Goal: Task Accomplishment & Management: Complete application form

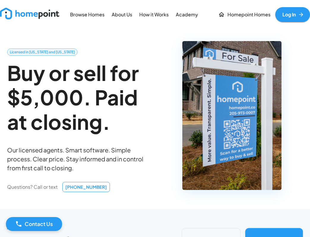
click at [292, 17] on link "Log In" at bounding box center [293, 14] width 35 height 15
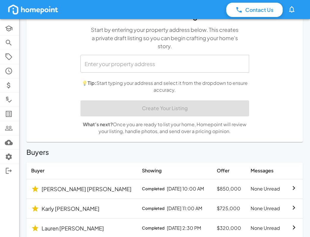
scroll to position [59, 0]
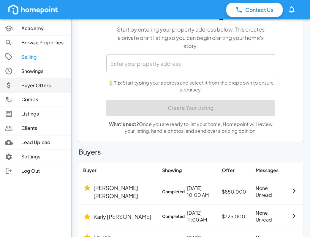
click at [35, 84] on p "Buyer Offers" at bounding box center [43, 85] width 45 height 7
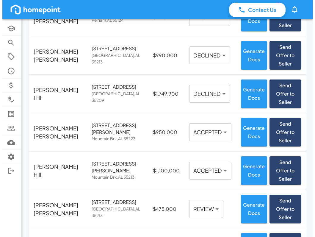
scroll to position [53, 0]
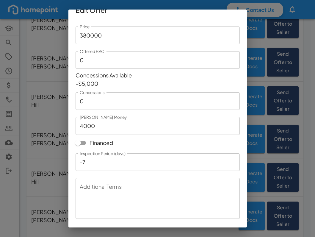
scroll to position [26, 0]
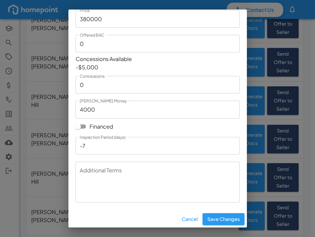
click at [115, 174] on textarea "Additional Terms" at bounding box center [158, 181] width 156 height 31
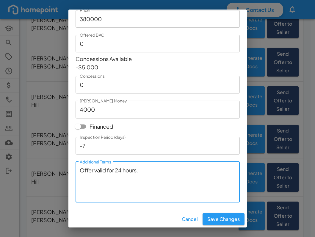
click at [157, 177] on textarea "Offer valid for 24 hours." at bounding box center [158, 181] width 156 height 31
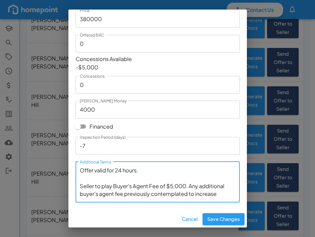
click at [219, 194] on textarea "Offer valid for 24 hours. Seller to play Buyer's Agent Fee of $5,000. Any addit…" at bounding box center [158, 181] width 156 height 31
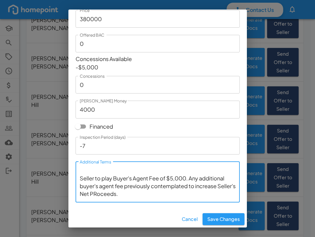
click at [117, 193] on textarea "Offer valid for 24 hours. Seller to play Buyer's Agent Fee of $5,000. Any addit…" at bounding box center [158, 181] width 156 height 31
click at [107, 177] on textarea "Offer valid for 24 hours. Seller to play Buyer's Agent Fee of $5,000. Any addit…" at bounding box center [158, 181] width 156 height 31
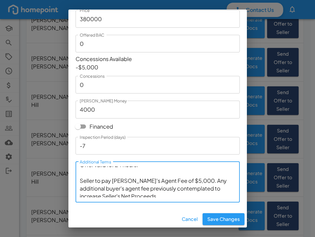
scroll to position [8, 0]
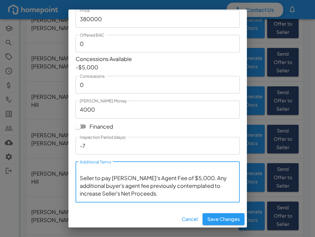
click at [114, 177] on textarea "Offer valid for 24 hours. Seller to pay Buyer's Agent Fee of $5,000. Any additi…" at bounding box center [158, 181] width 156 height 31
click at [135, 179] on textarea "Offer valid for 24 hours. Seller to pay buyer's Agent Fee of $5,000. Any additi…" at bounding box center [158, 181] width 156 height 31
click at [151, 175] on textarea "Offer valid for 24 hours. Seller to pay buyer's agent Fee of $5,000. Any additi…" at bounding box center [158, 181] width 156 height 31
click at [190, 185] on textarea "Offer valid for 24 hours. Seller to pay buyer's agent fee of $5,000. Any additi…" at bounding box center [158, 181] width 156 height 31
click at [103, 193] on textarea "Offer valid for 24 hours. Seller to pay buyer's agent fee of $5,000. Any additi…" at bounding box center [158, 181] width 156 height 31
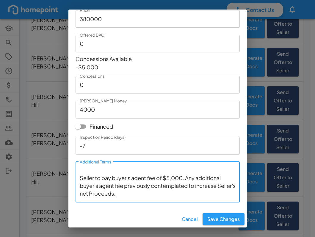
click at [111, 193] on textarea "Offer valid for 24 hours. Seller to pay buyer's agent fee of $5,000. Any additi…" at bounding box center [158, 181] width 156 height 31
click at [147, 194] on textarea "Offer valid for 24 hours. Seller to pay buyer's agent fee of $5,000. Any additi…" at bounding box center [158, 181] width 156 height 31
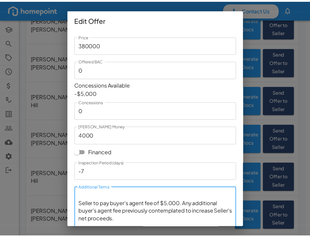
scroll to position [26, 0]
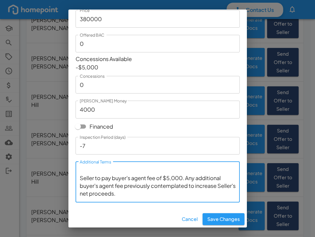
drag, startPoint x: 142, startPoint y: 194, endPoint x: 76, endPoint y: 175, distance: 68.9
click at [76, 175] on div "Offer valid for 24 hours. Seller to pay buyer's agent fee of $5,000. Any additi…" at bounding box center [158, 181] width 164 height 41
type textarea "Offer valid for 24 hours. Seller to pay buyer's agent fee of $5,000. Any additi…"
click at [185, 220] on button "Cancel" at bounding box center [189, 219] width 21 height 12
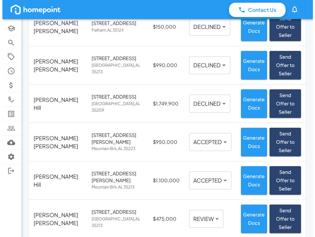
scroll to position [53, 0]
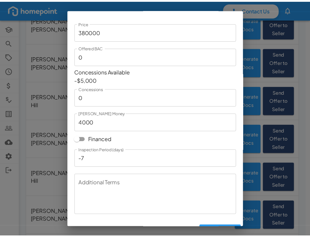
scroll to position [26, 0]
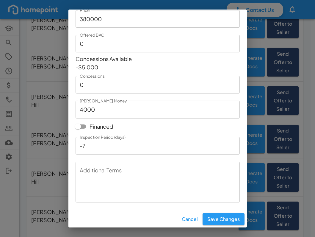
click at [181, 219] on button "Cancel" at bounding box center [189, 219] width 21 height 12
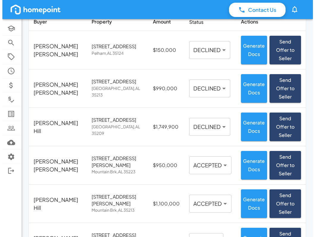
scroll to position [53, 0]
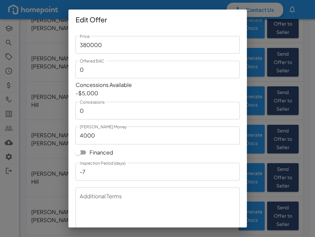
click at [90, 210] on textarea "Additional Terms" at bounding box center [158, 207] width 156 height 31
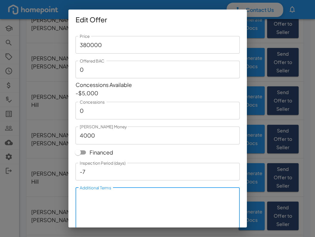
paste textarea "Seller to pay for buyer’s agent commission of $5,000. Any additional commission…"
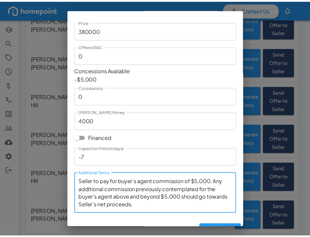
scroll to position [26, 0]
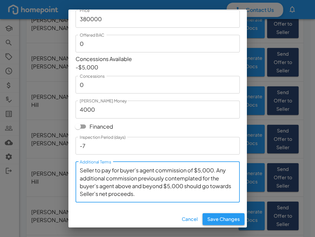
type textarea "Seller to pay for buyer’s agent commission of $5,000. Any additional commission…"
click at [219, 218] on button "Save Changes" at bounding box center [223, 219] width 42 height 12
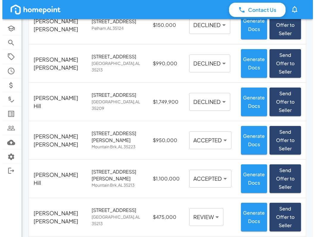
scroll to position [53, 0]
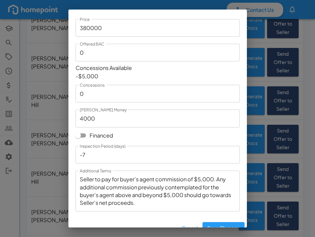
scroll to position [26, 0]
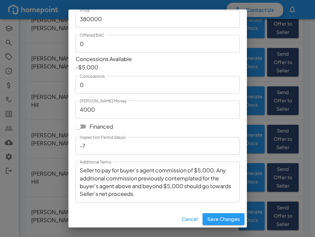
click at [202, 169] on textarea "Seller to pay for buyer’s agent commission of $5,000. Any additional commission…" at bounding box center [158, 181] width 156 height 31
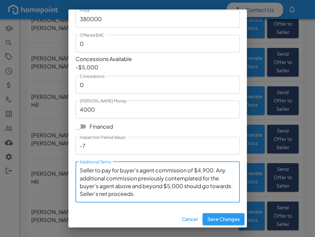
click at [171, 187] on textarea "Seller to pay for buyer’s agent commission of $4,900. Any additional commission…" at bounding box center [158, 181] width 156 height 31
click at [177, 186] on textarea "Seller to pay for buyer’s agent commission of $4,900. Any additional commission…" at bounding box center [158, 181] width 156 height 31
click at [175, 193] on textarea "Seller to pay for buyer’s agent commission of $4,900. Any additional commission…" at bounding box center [158, 181] width 156 height 31
type textarea "Seller to pay for buyer’s agent commission of $4,900. Any additional commission…"
click at [217, 219] on button "Save Changes" at bounding box center [223, 219] width 42 height 12
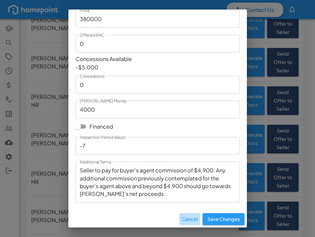
click at [182, 217] on button "Cancel" at bounding box center [189, 219] width 21 height 12
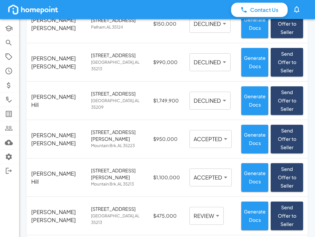
click at [197, 208] on body "Contact Us 0 Academy Browse Properties Selling Showings Buyer Offers Comps List…" at bounding box center [157, 117] width 315 height 340
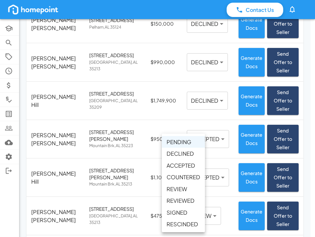
click at [189, 201] on li "REVIEWED" at bounding box center [183, 200] width 43 height 12
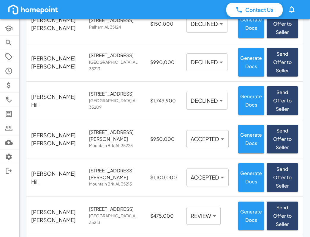
type input "********"
click at [180, 227] on div "Buyer Offers Buyer Property Amount Status Actions Cory Jackson 571 Highway 35 P…" at bounding box center [164, 112] width 291 height 331
